Goal: Transaction & Acquisition: Obtain resource

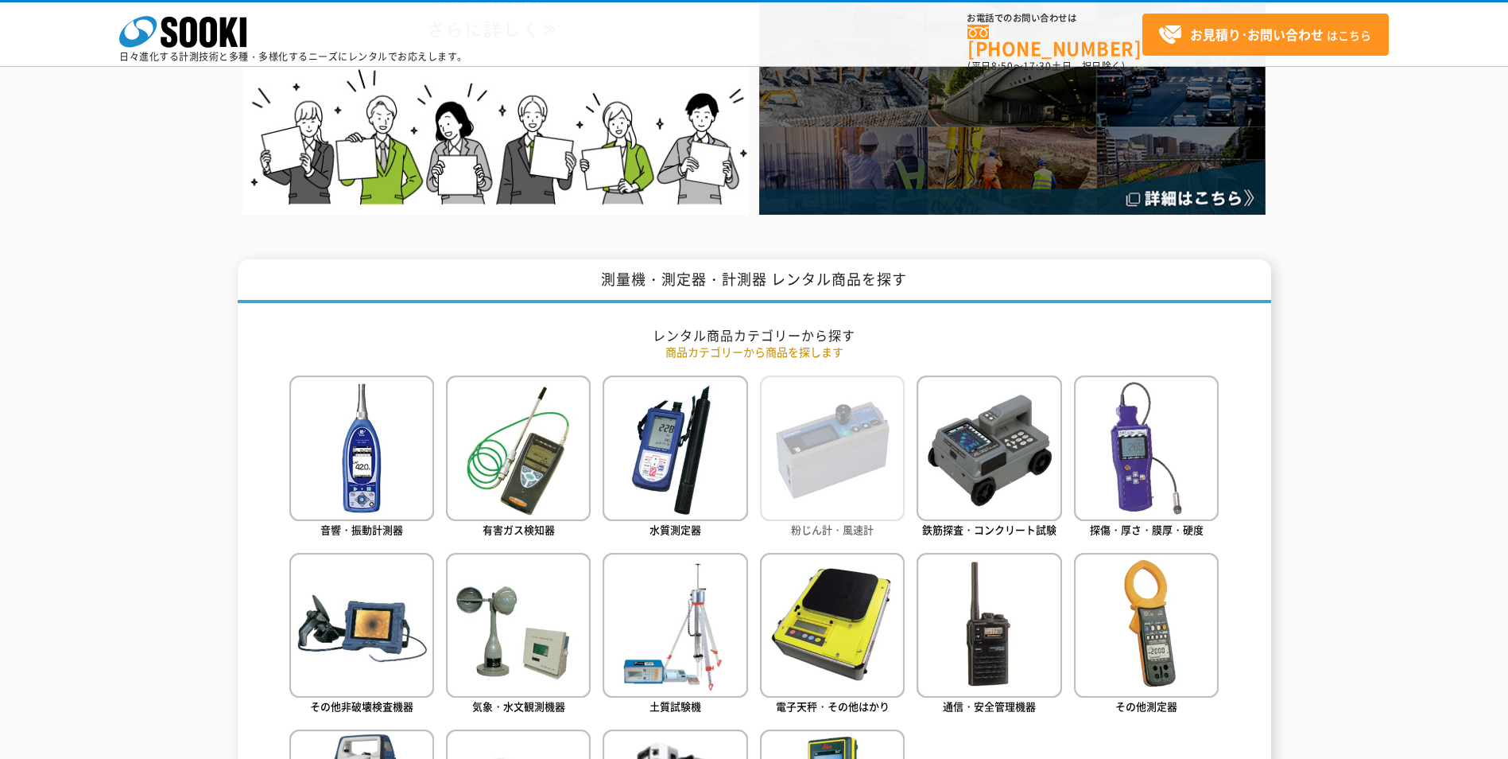
scroll to position [557, 0]
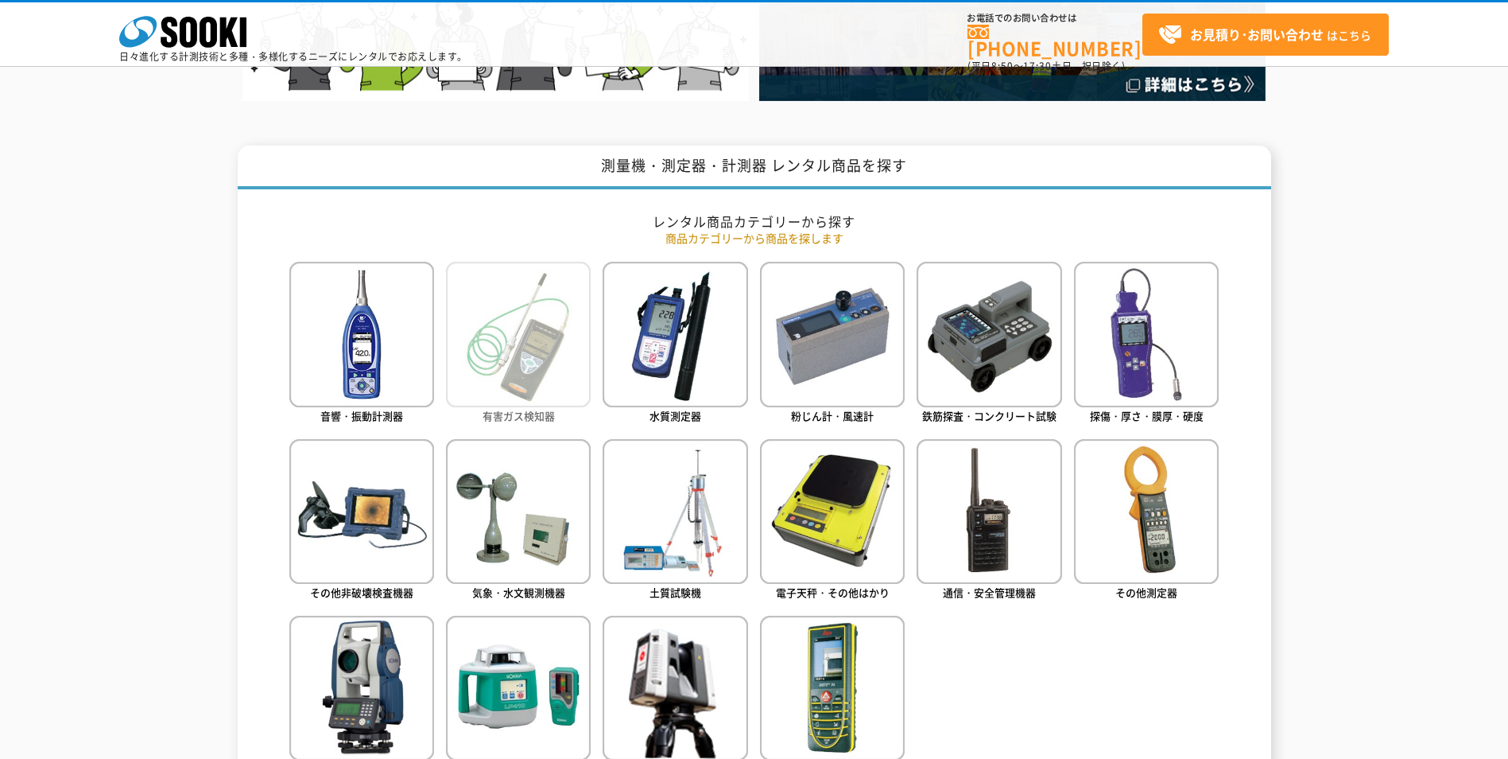
click at [566, 360] on img at bounding box center [518, 334] width 145 height 145
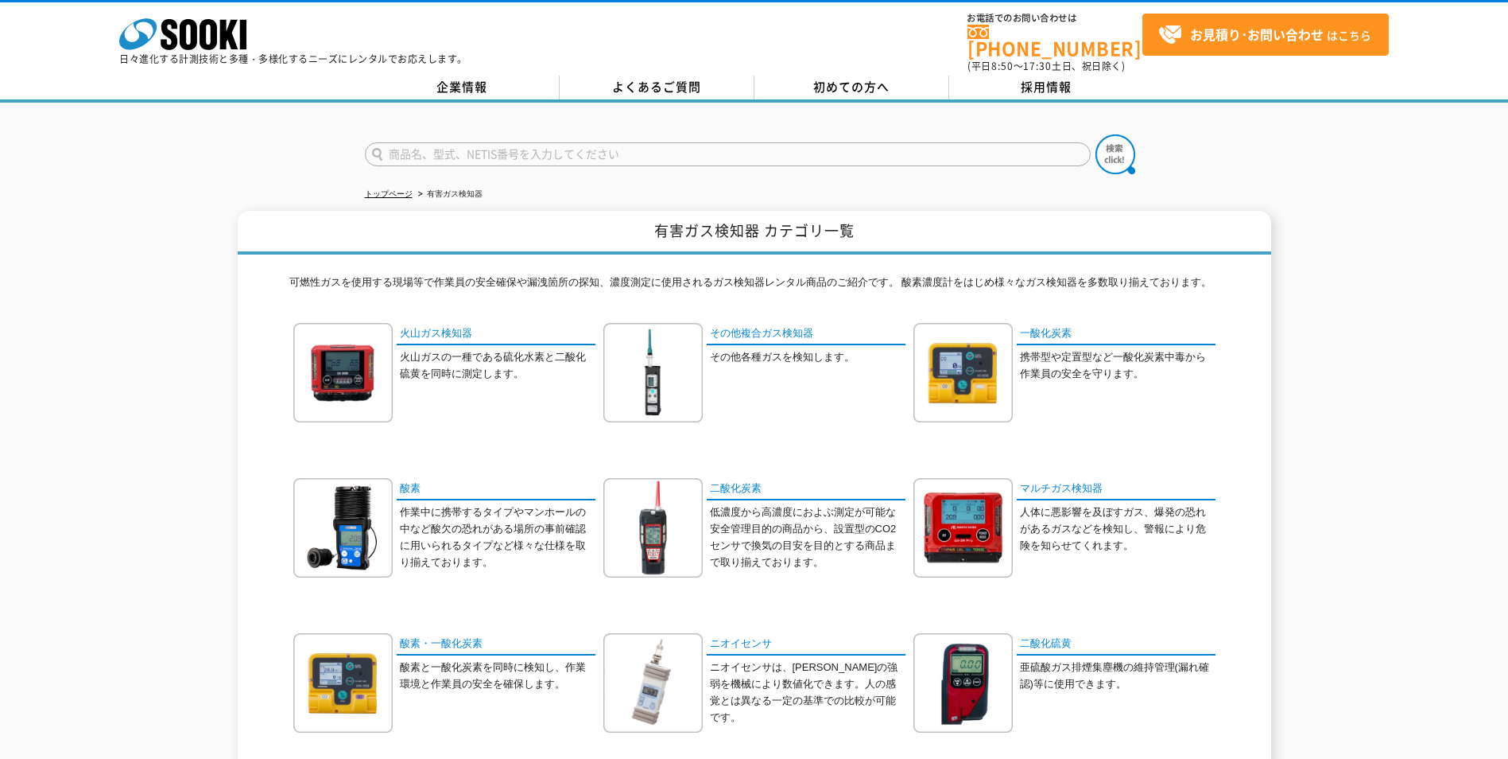
scroll to position [80, 0]
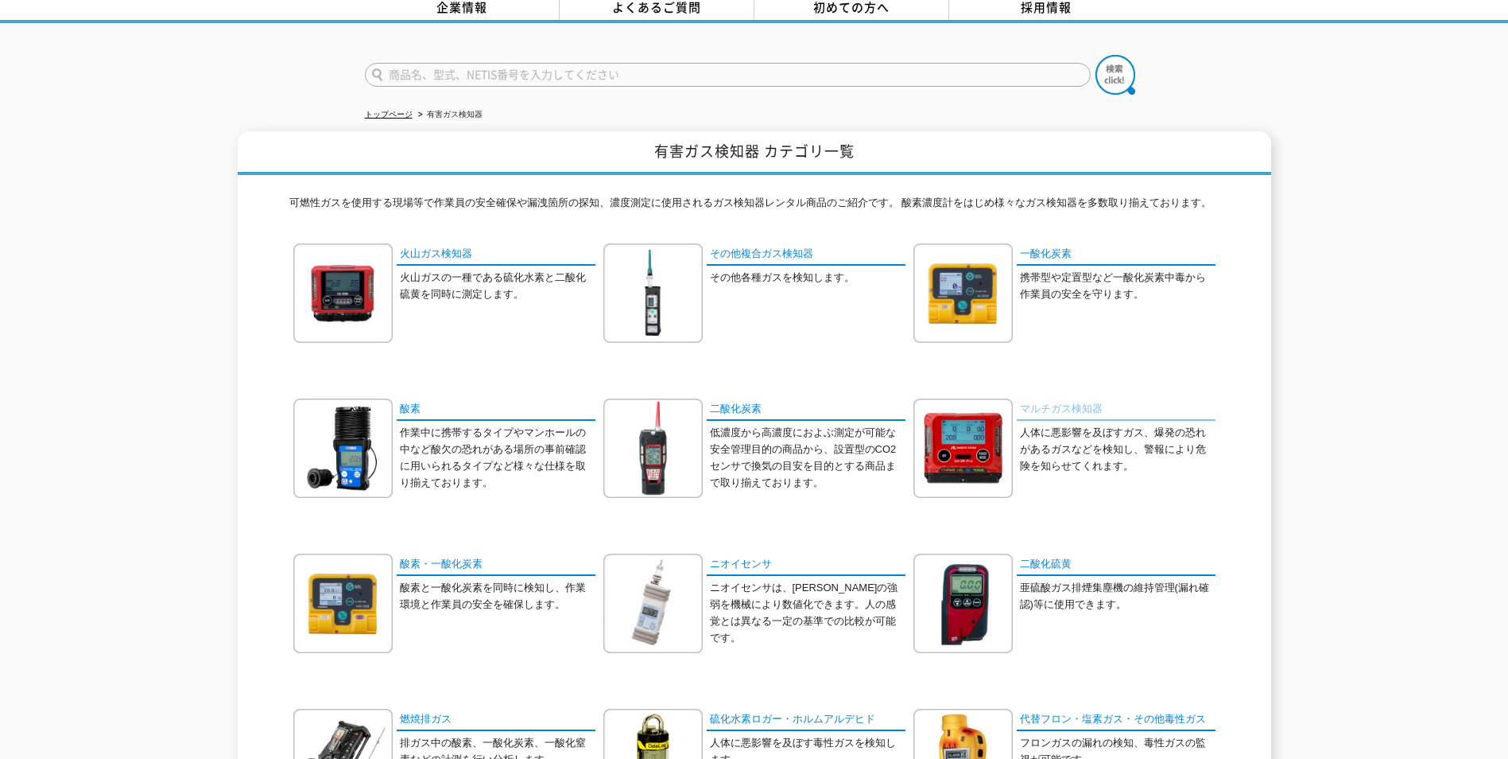
click at [1058, 402] on link "マルチガス検知器" at bounding box center [1116, 409] width 199 height 23
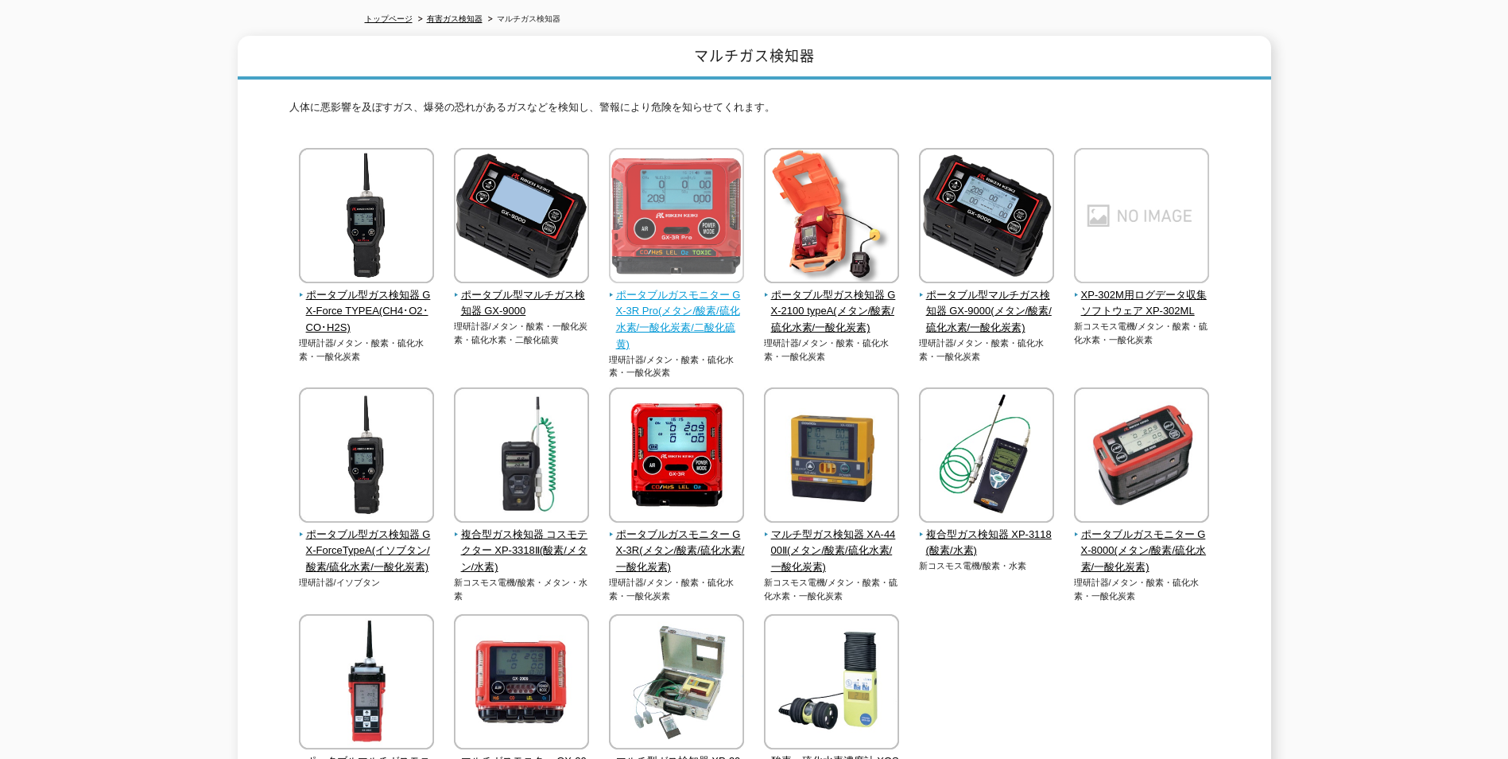
scroll to position [80, 0]
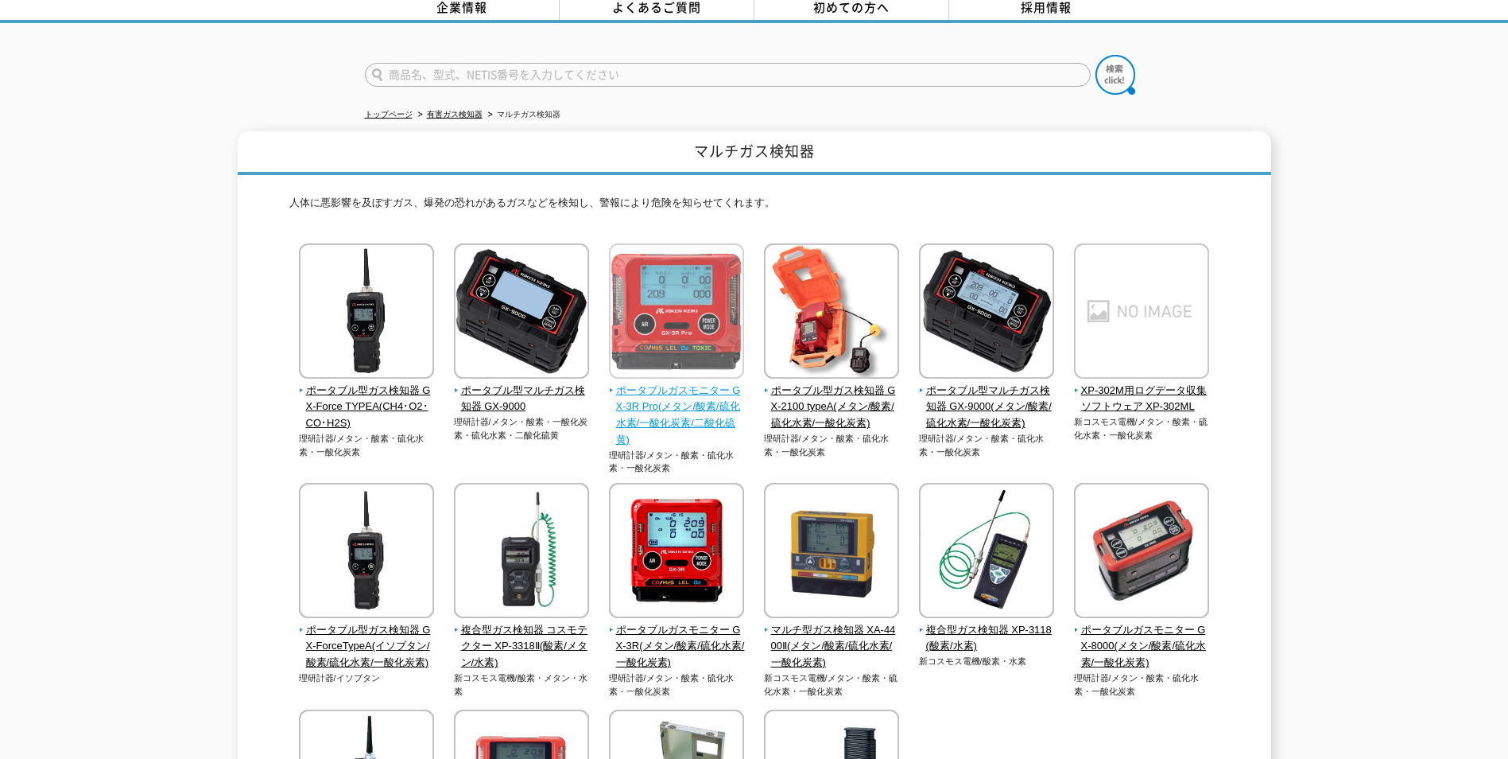
click at [675, 385] on span "ポータブルガスモニター GX-3R Pro(メタン/酸素/硫化水素/一酸化炭素/二酸化硫黄)" at bounding box center [677, 415] width 136 height 66
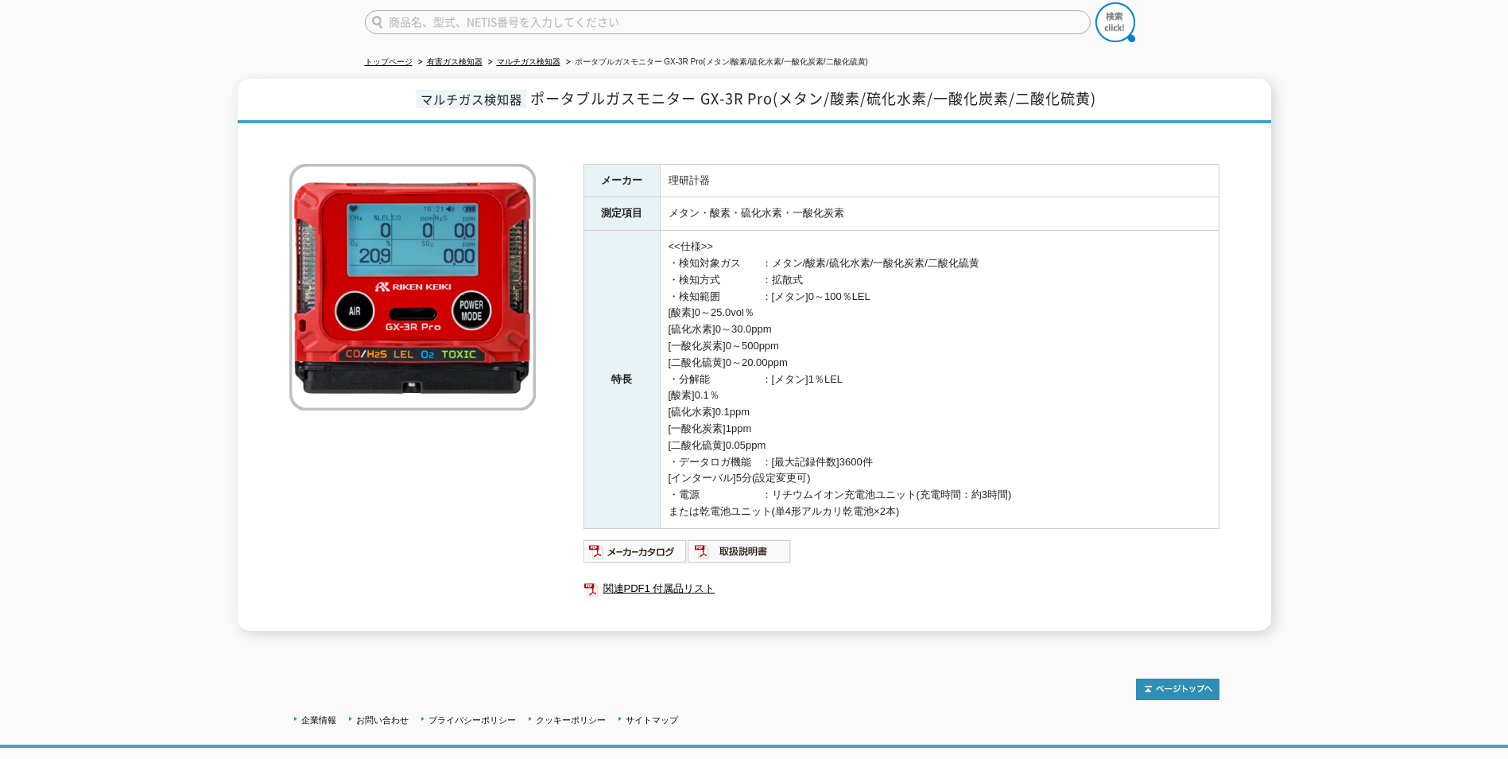
scroll to position [157, 0]
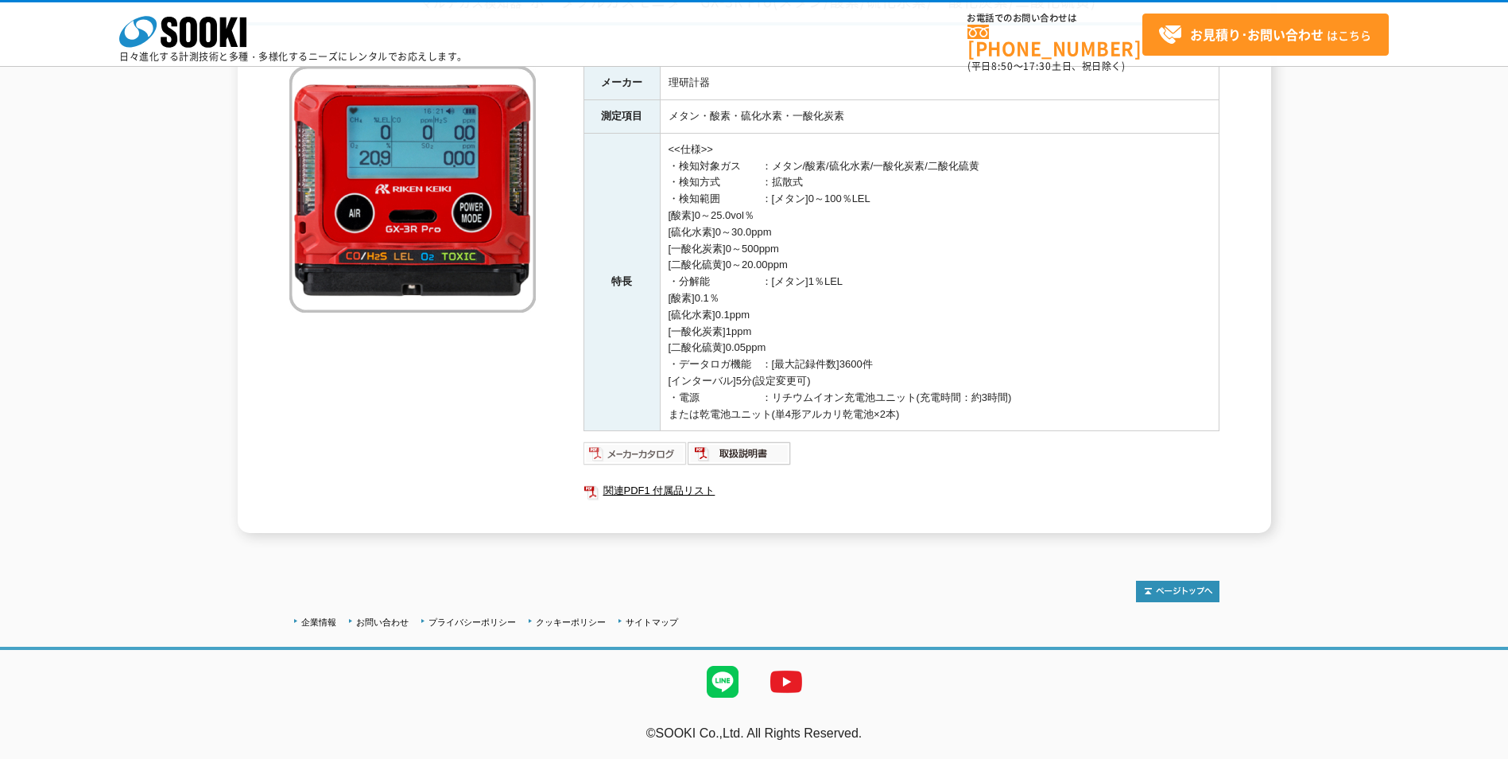
click at [627, 452] on img at bounding box center [636, 453] width 104 height 25
